Goal: Information Seeking & Learning: Learn about a topic

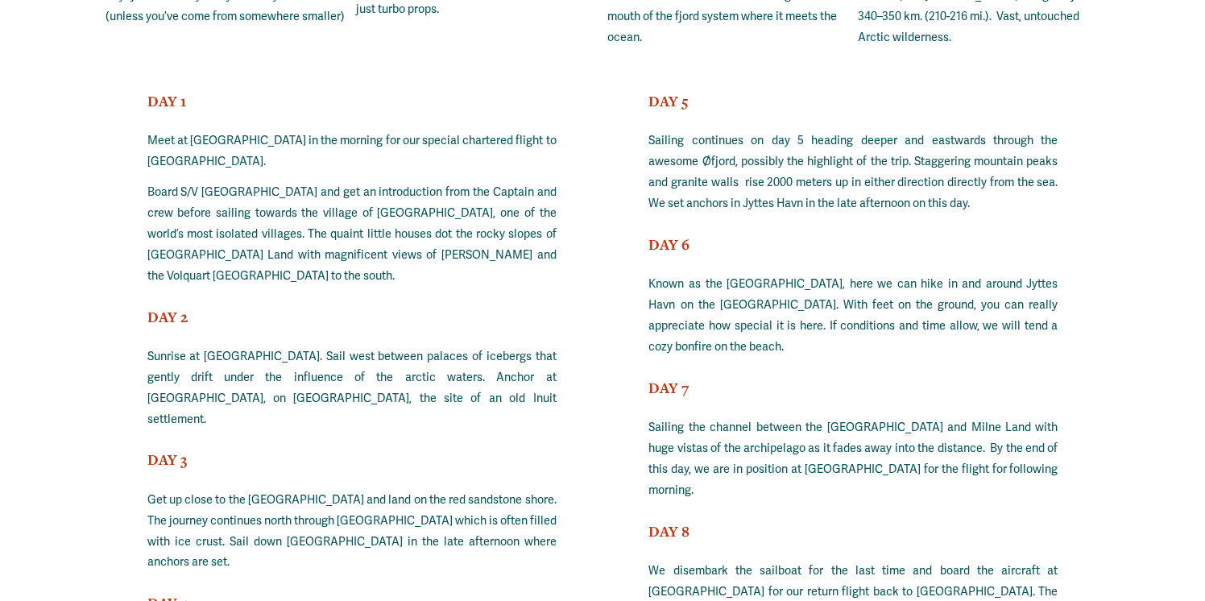
scroll to position [11714, 0]
drag, startPoint x: 383, startPoint y: 430, endPoint x: 431, endPoint y: 432, distance: 48.4
copy p "Harefjord"
click at [565, 355] on div "EXPEDITION ITINERARY The expedition will start in [GEOGRAPHIC_DATA]. From there…" at bounding box center [602, 448] width 1205 height 1382
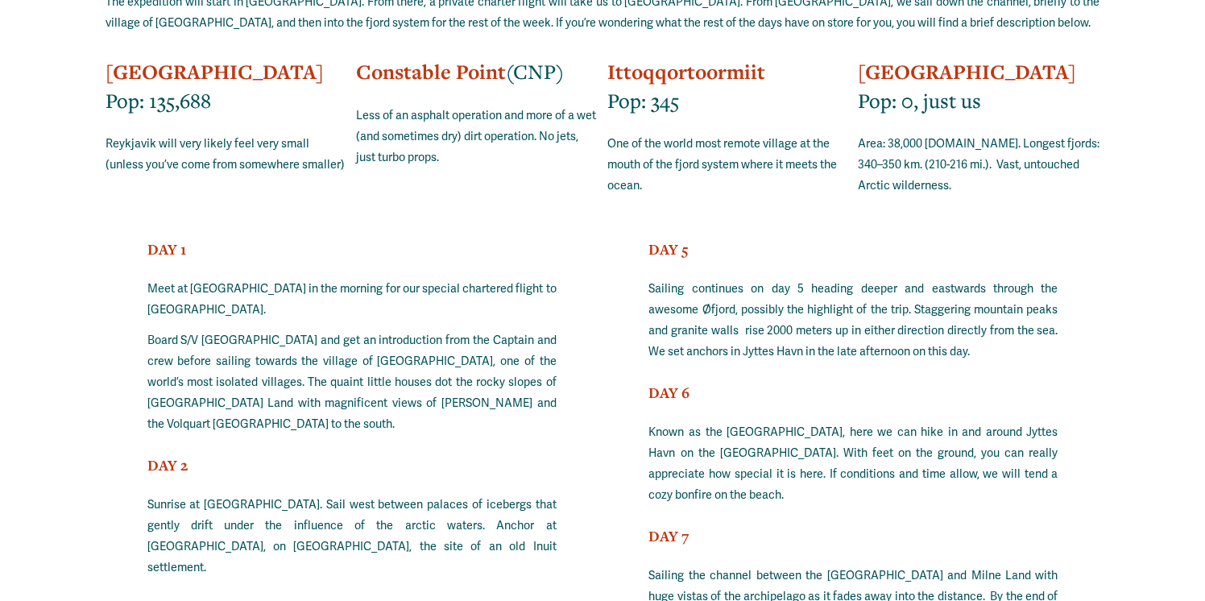
scroll to position [11566, 0]
drag, startPoint x: 734, startPoint y: 138, endPoint x: 702, endPoint y: 140, distance: 32.3
click at [702, 278] on p "Sailing continues on day 5 heading deeper and eastwards through the awesome Øfj…" at bounding box center [852, 320] width 409 height 84
copy p "Øfjord"
drag, startPoint x: 804, startPoint y: 180, endPoint x: 746, endPoint y: 183, distance: 58.0
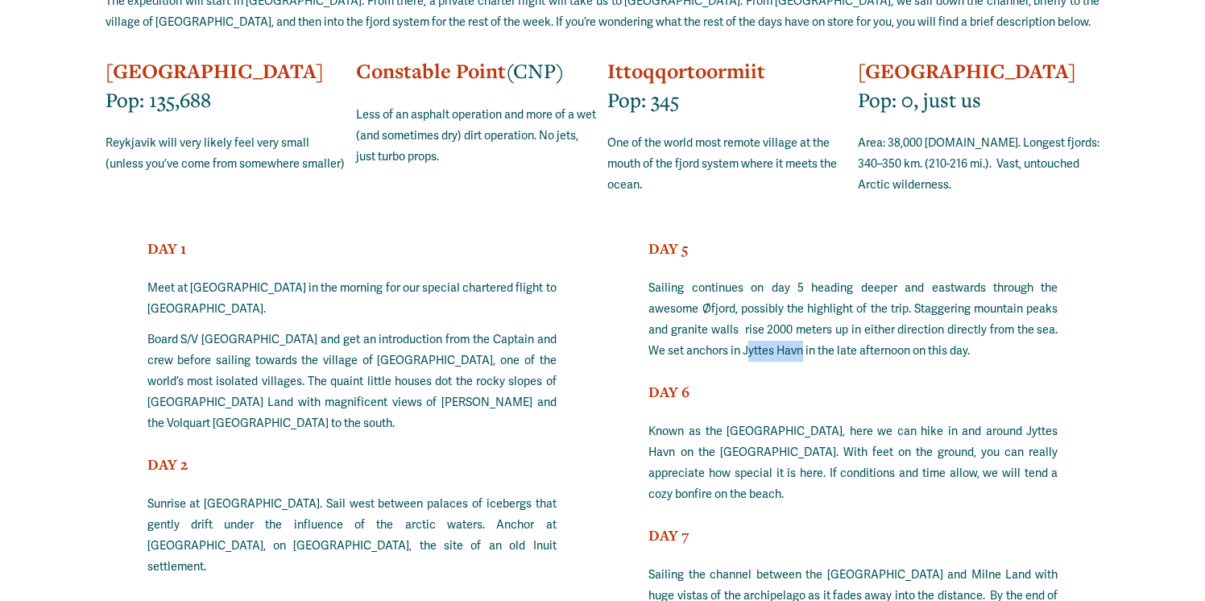
click at [746, 278] on p "Sailing continues on day 5 heading deeper and eastwards through the awesome Øfj…" at bounding box center [852, 320] width 409 height 84
copy p "yttes Havn"
click at [730, 238] on div "DAY 5 Sailing continues on day 5 heading deeper and eastwards through the aweso…" at bounding box center [852, 515] width 409 height 554
drag, startPoint x: 744, startPoint y: 180, endPoint x: 806, endPoint y: 184, distance: 62.2
click at [806, 278] on p "Sailing continues on day 5 heading deeper and eastwards through the awesome Øfj…" at bounding box center [852, 320] width 409 height 84
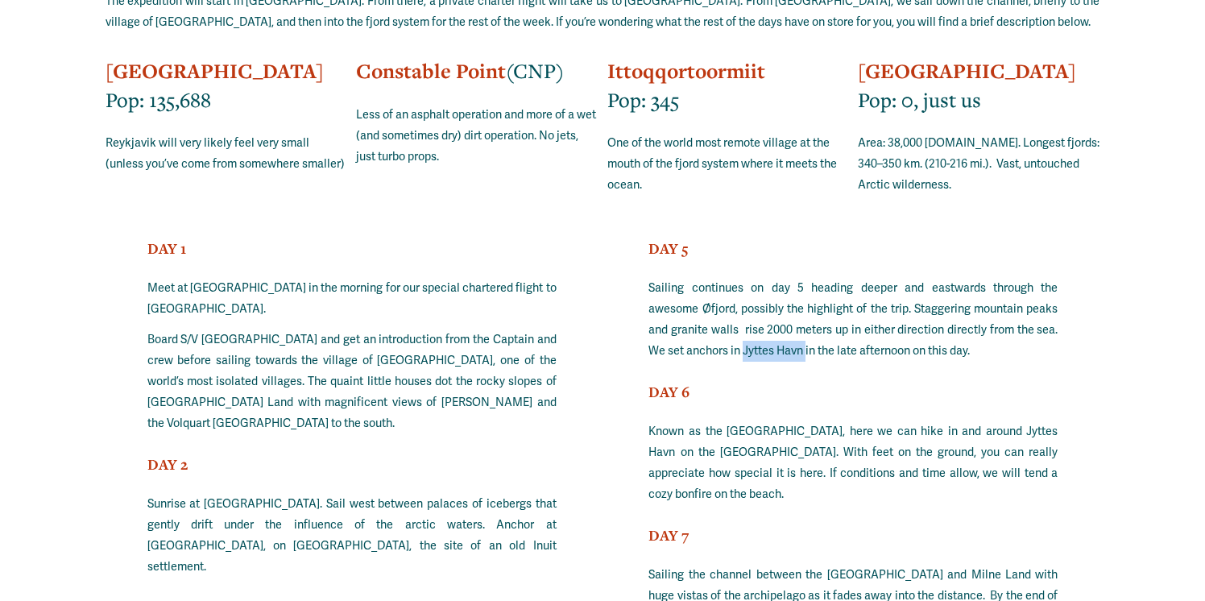
copy p "Jyttes Havn"
